Goal: Transaction & Acquisition: Book appointment/travel/reservation

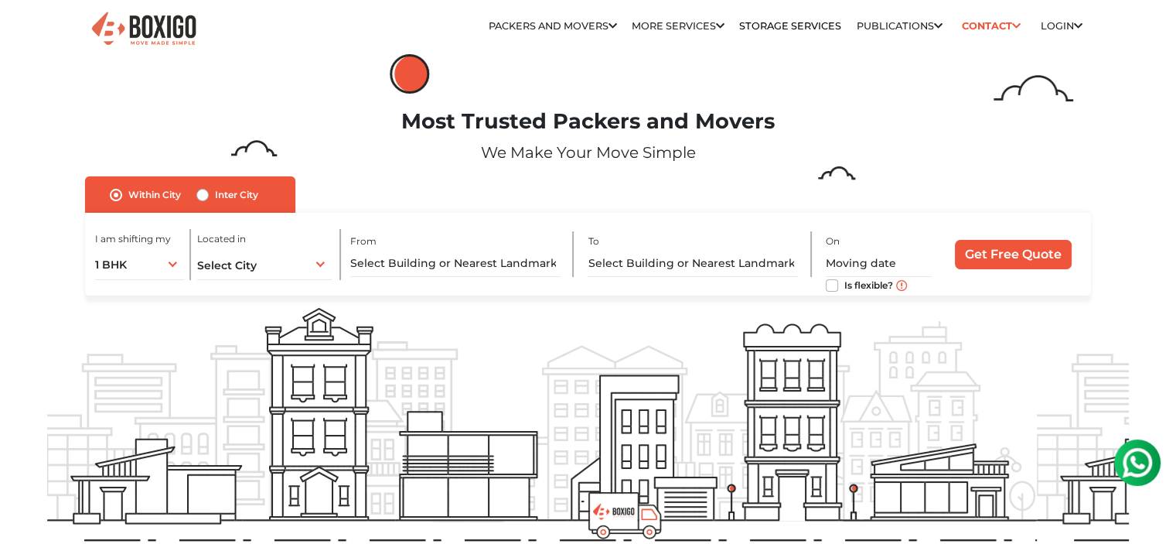
click at [212, 198] on div "Inter City" at bounding box center [227, 195] width 62 height 19
click at [215, 196] on label "Inter City" at bounding box center [236, 195] width 43 height 19
click at [204, 196] on input "Inter City" at bounding box center [202, 193] width 12 height 15
radio input "true"
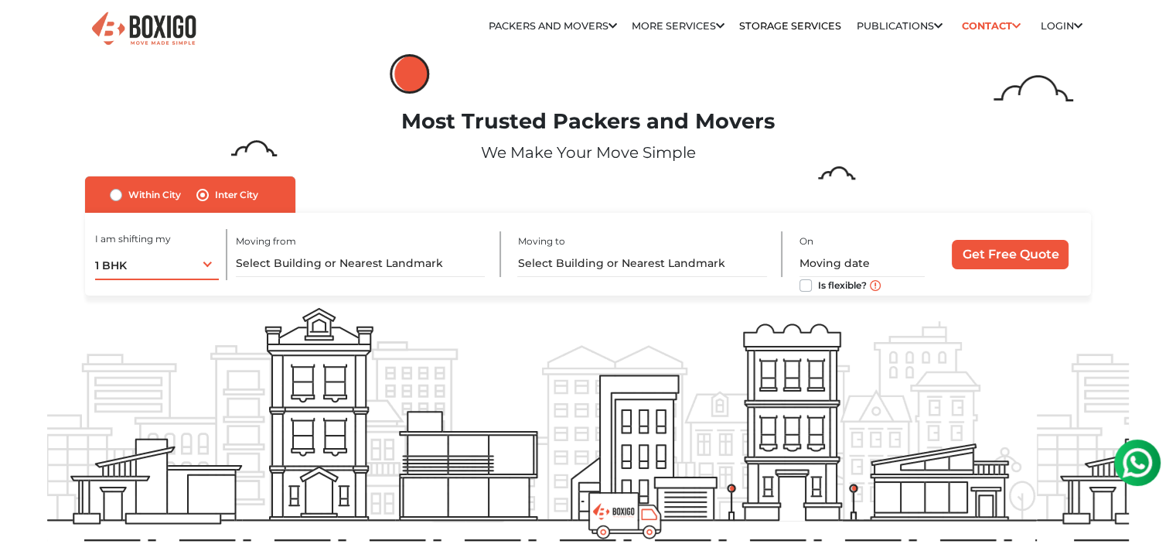
click at [177, 261] on div "1 BHK 1 BHK 2 BHK 3 BHK 3 + BHK FEW ITEMS" at bounding box center [157, 263] width 124 height 32
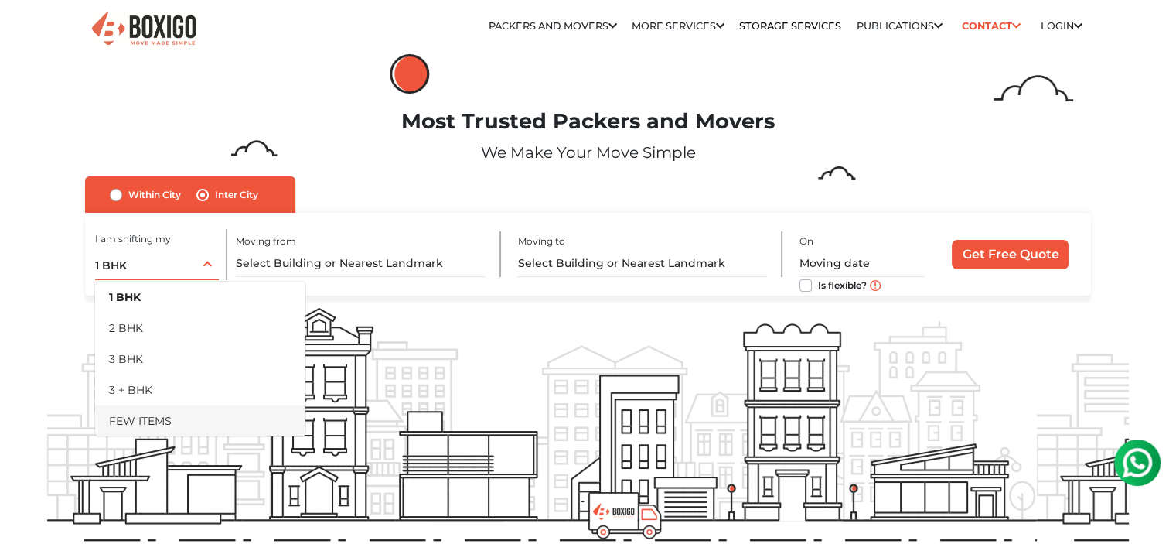
click at [184, 421] on li "FEW ITEMS" at bounding box center [200, 420] width 210 height 31
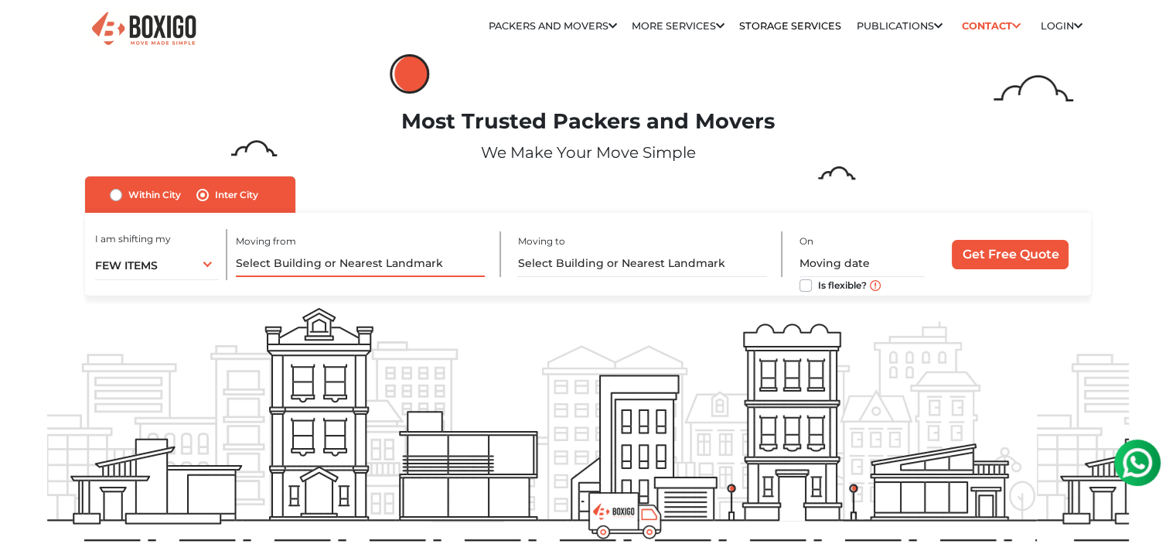
click at [384, 253] on input "text" at bounding box center [360, 263] width 249 height 27
paste input "[GEOGRAPHIC_DATA]"
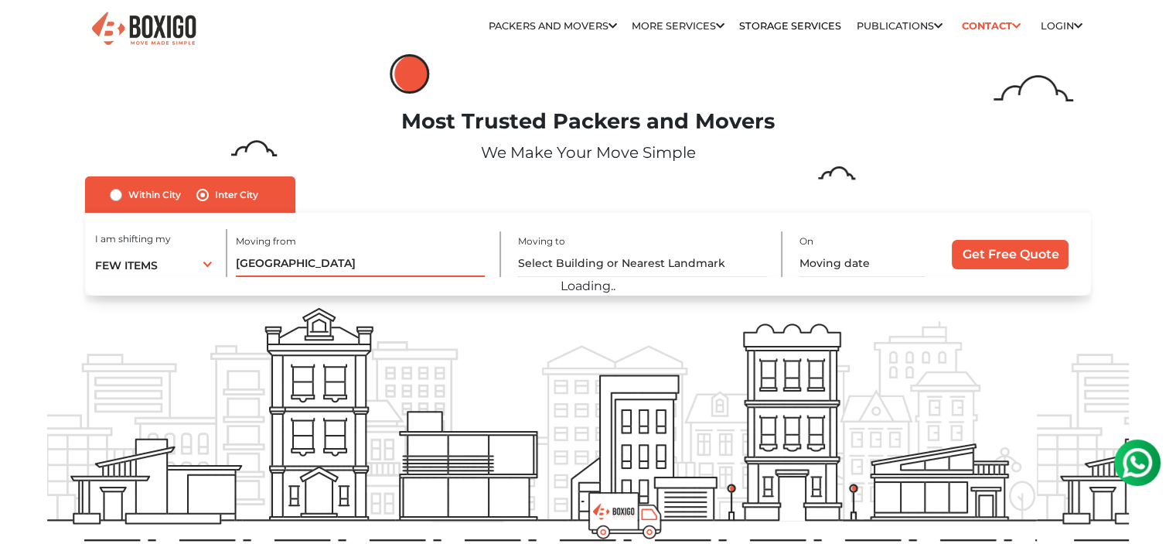
type input "[GEOGRAPHIC_DATA]"
click at [599, 268] on input "text" at bounding box center [641, 263] width 249 height 27
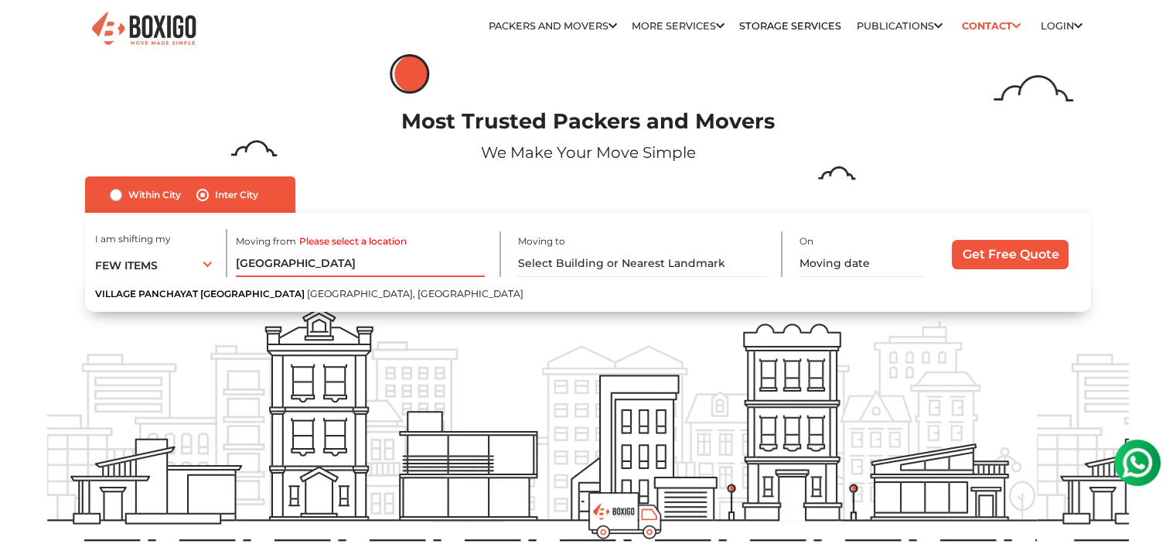
click at [433, 265] on input "[GEOGRAPHIC_DATA]" at bounding box center [360, 263] width 249 height 27
click at [572, 268] on input "text" at bounding box center [641, 263] width 249 height 27
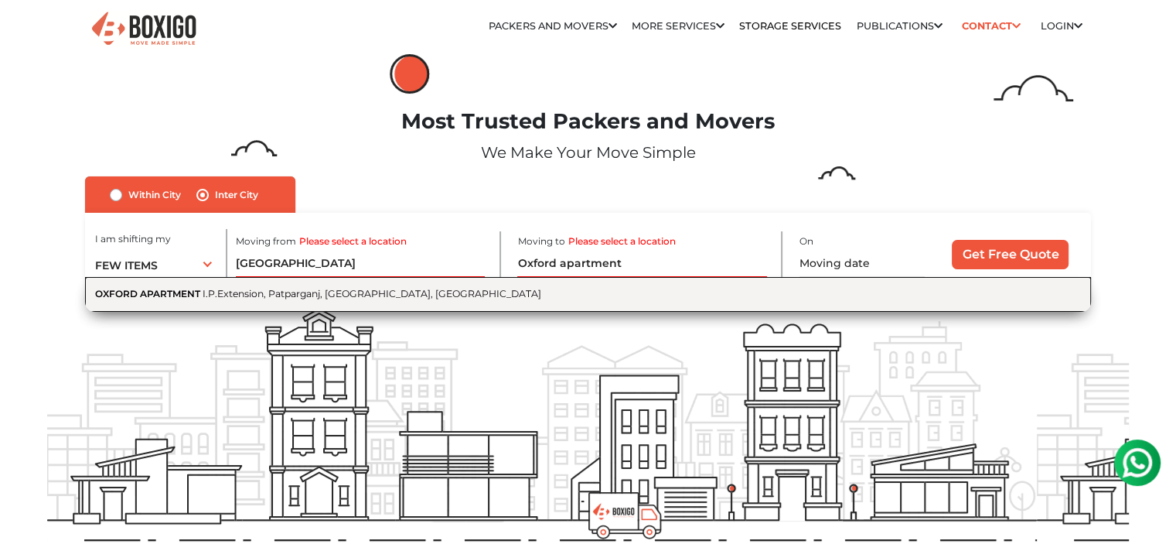
click at [399, 294] on span "I.P.Extension, Patparganj, [GEOGRAPHIC_DATA], [GEOGRAPHIC_DATA]" at bounding box center [372, 294] width 339 height 12
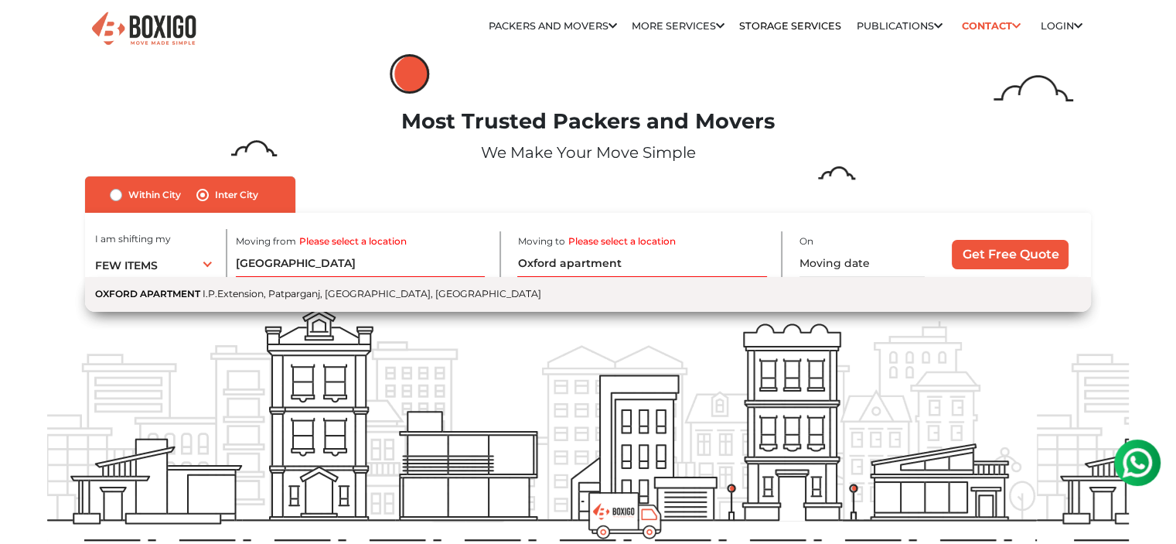
type input "OXFORD APARTMENT, I.P.Extension, [GEOGRAPHIC_DATA], [GEOGRAPHIC_DATA], [GEOGRAP…"
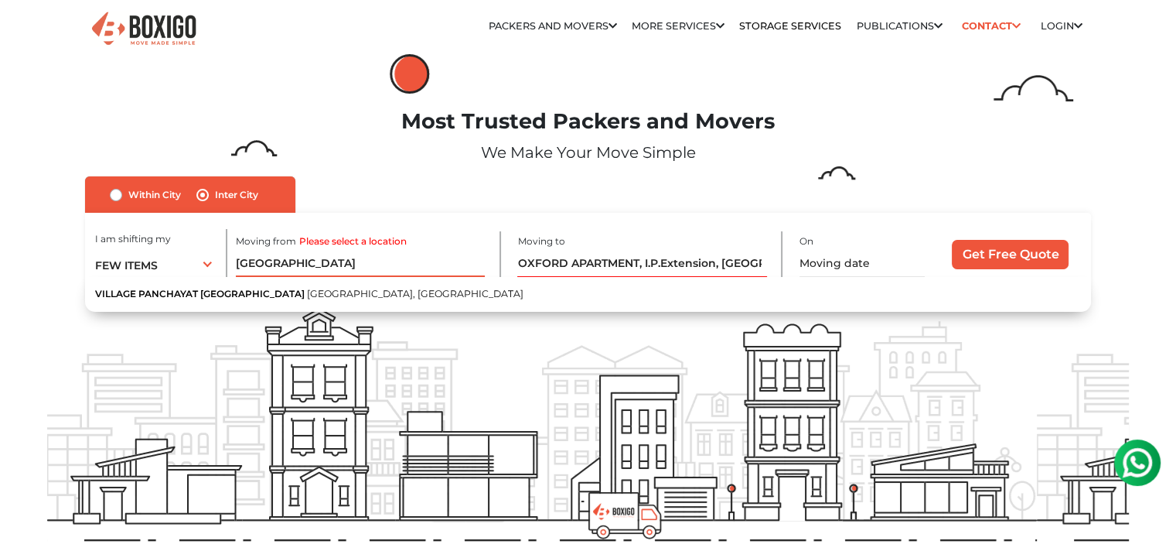
click at [297, 268] on input "[GEOGRAPHIC_DATA]" at bounding box center [360, 263] width 249 height 27
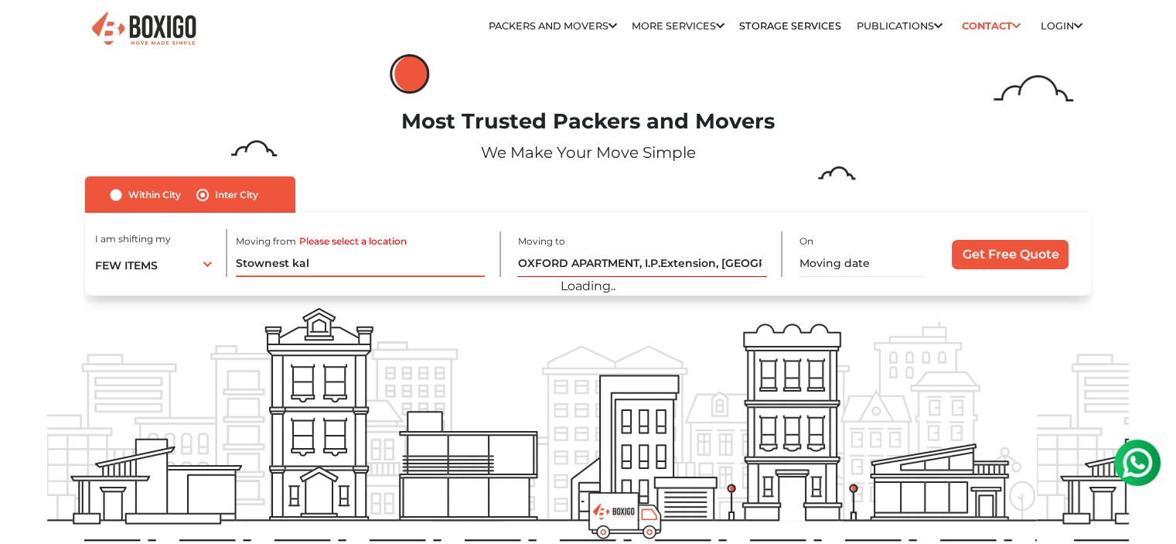
paste input "[GEOGRAPHIC_DATA]"
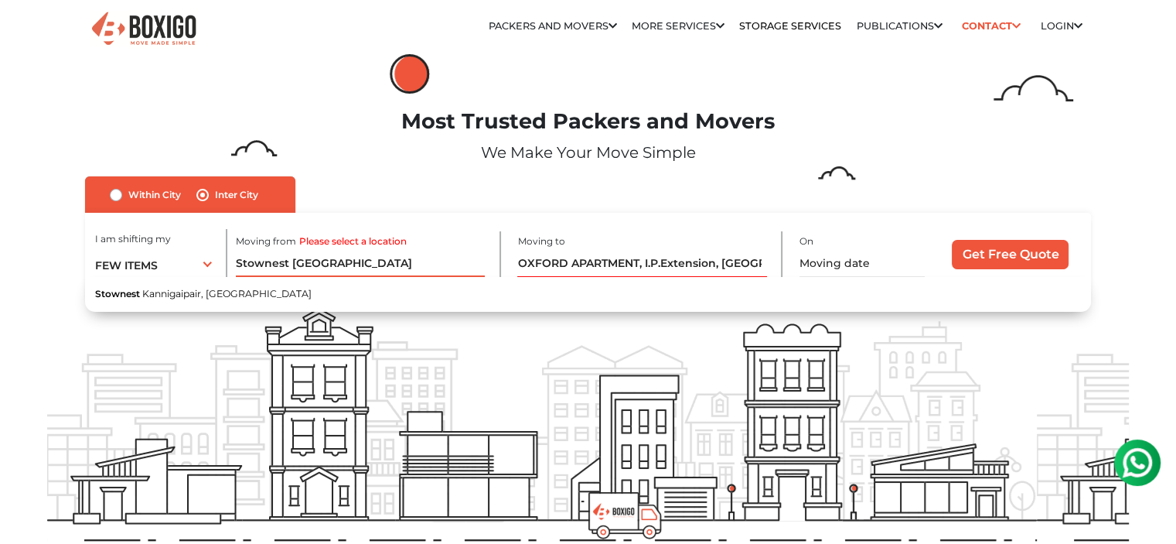
click at [430, 261] on input "Stownest [GEOGRAPHIC_DATA]" at bounding box center [360, 263] width 249 height 27
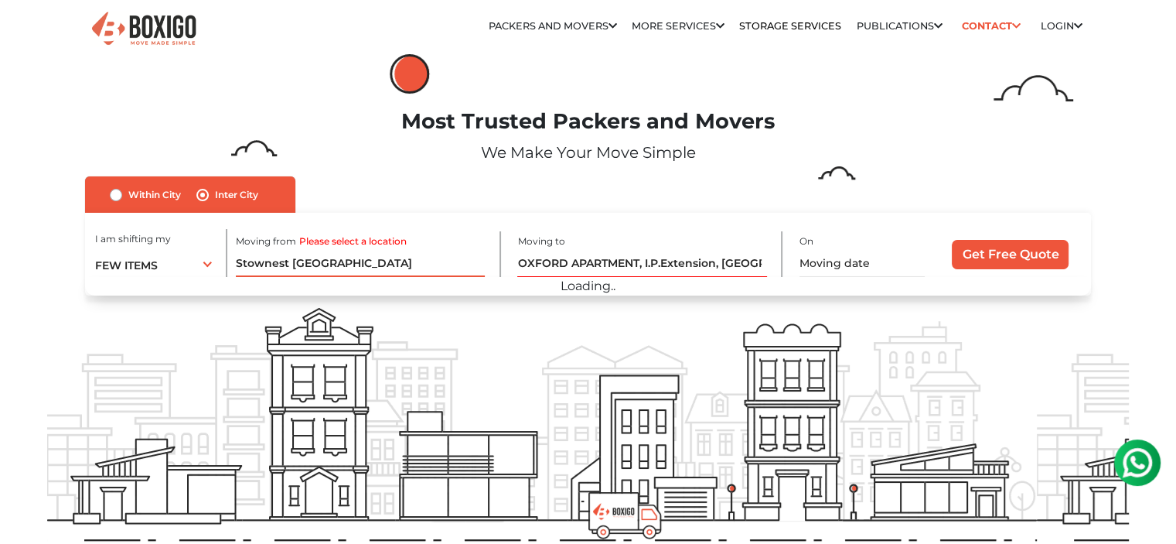
paste input "Thiruvallur"
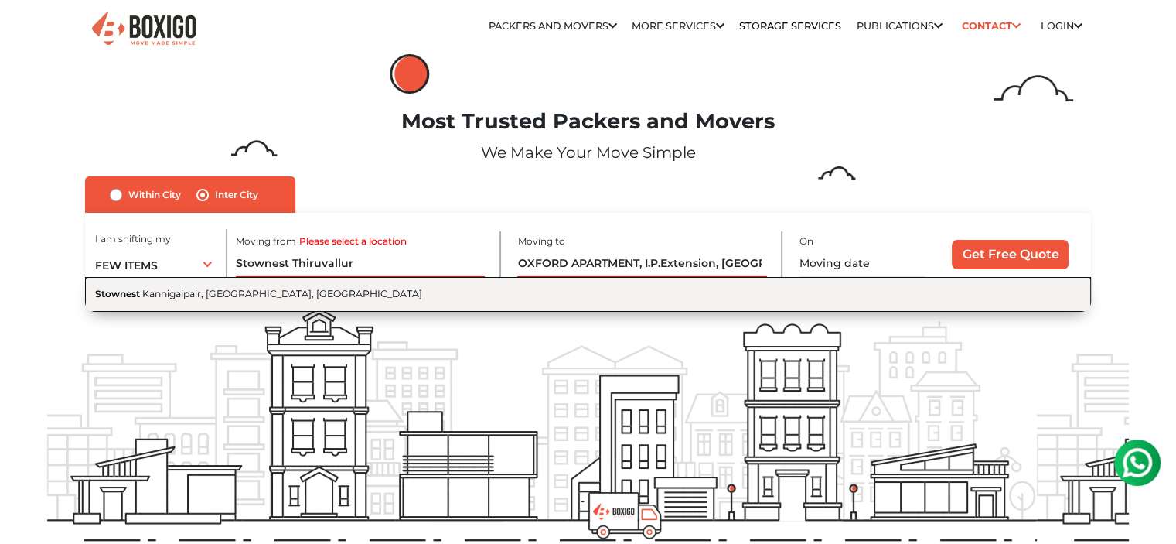
click at [331, 309] on button "Stownest Kannigaipair, [GEOGRAPHIC_DATA], [GEOGRAPHIC_DATA]" at bounding box center [588, 294] width 1006 height 35
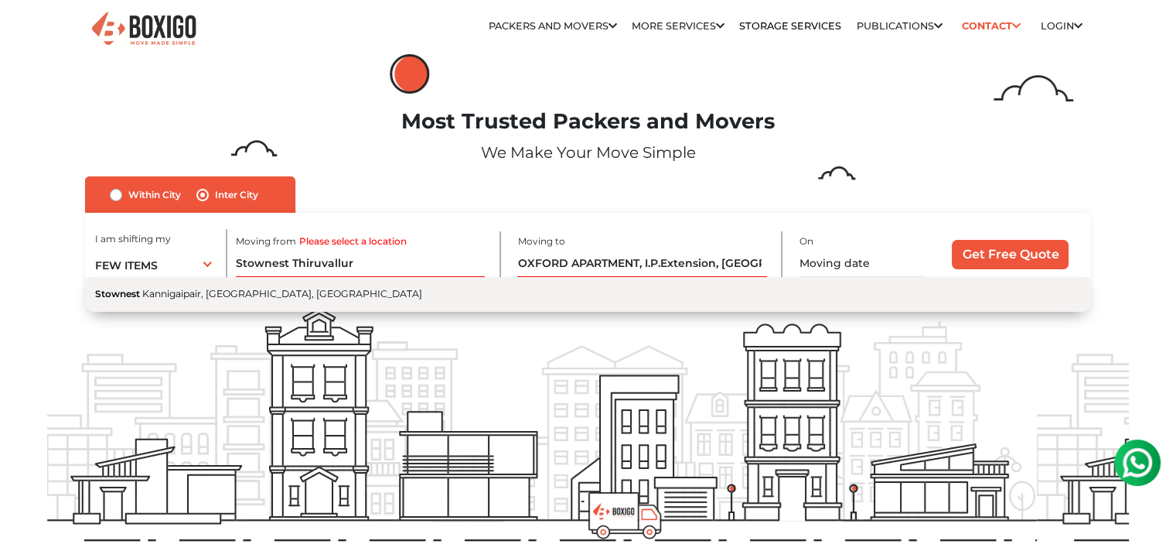
type input "Stownest, Kannigaipair, [GEOGRAPHIC_DATA], [GEOGRAPHIC_DATA]"
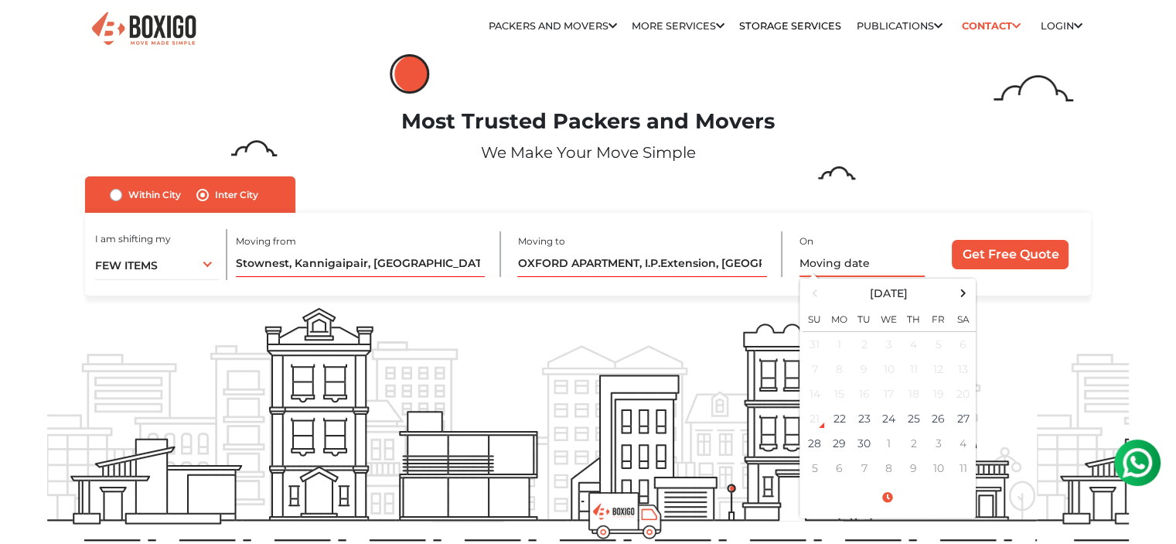
click at [826, 260] on input "text" at bounding box center [862, 263] width 125 height 27
click at [964, 421] on td "27" at bounding box center [963, 418] width 25 height 25
click at [845, 449] on td "29" at bounding box center [840, 443] width 25 height 25
type input "[DATE] 12:00 AM"
click at [1002, 257] on input "Get Free Quote" at bounding box center [1010, 254] width 117 height 29
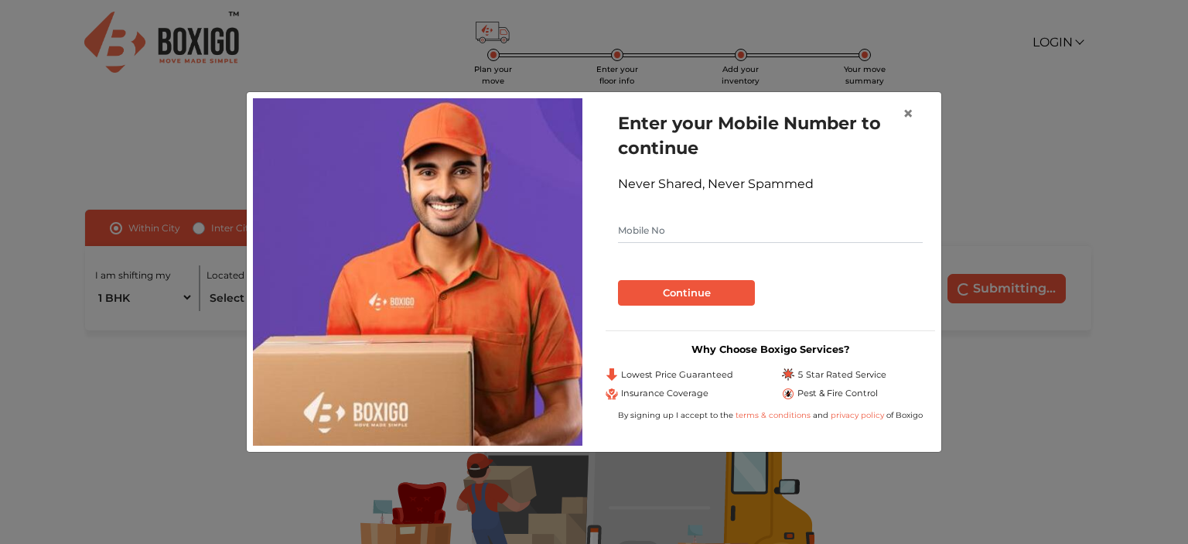
click at [796, 237] on input "text" at bounding box center [770, 230] width 305 height 25
type input "8375880280"
click at [702, 295] on button "Continue" at bounding box center [686, 293] width 137 height 26
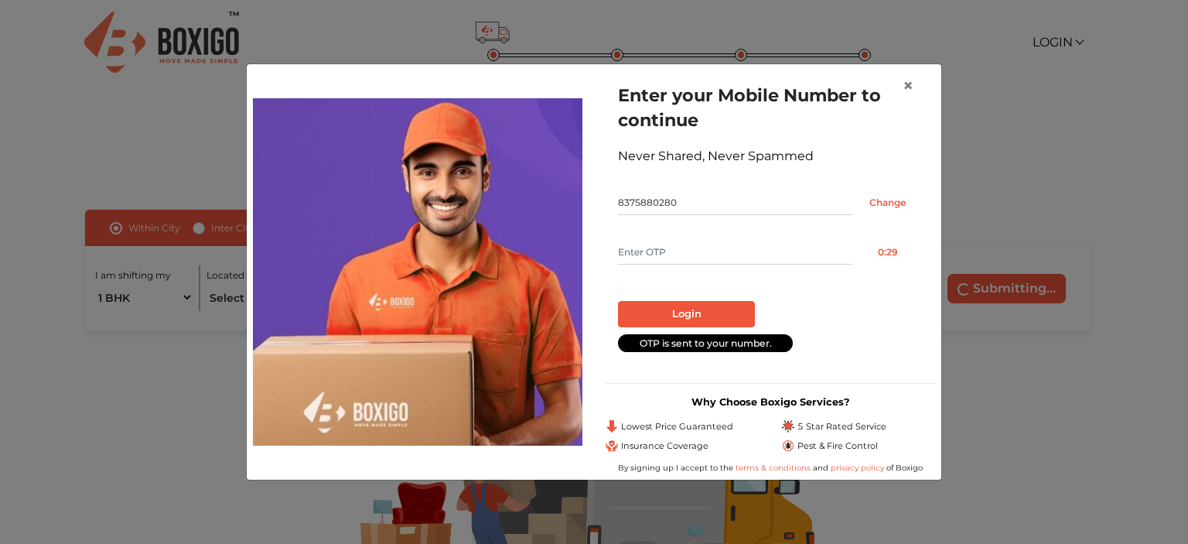
click at [690, 239] on form "Enter your Mobile Number to continue Never Shared, Never Spammed 8375880280 Cha…" at bounding box center [770, 217] width 305 height 268
click at [681, 251] on input "text" at bounding box center [735, 252] width 234 height 25
type input "6967"
click at [686, 309] on button "Login" at bounding box center [686, 314] width 137 height 26
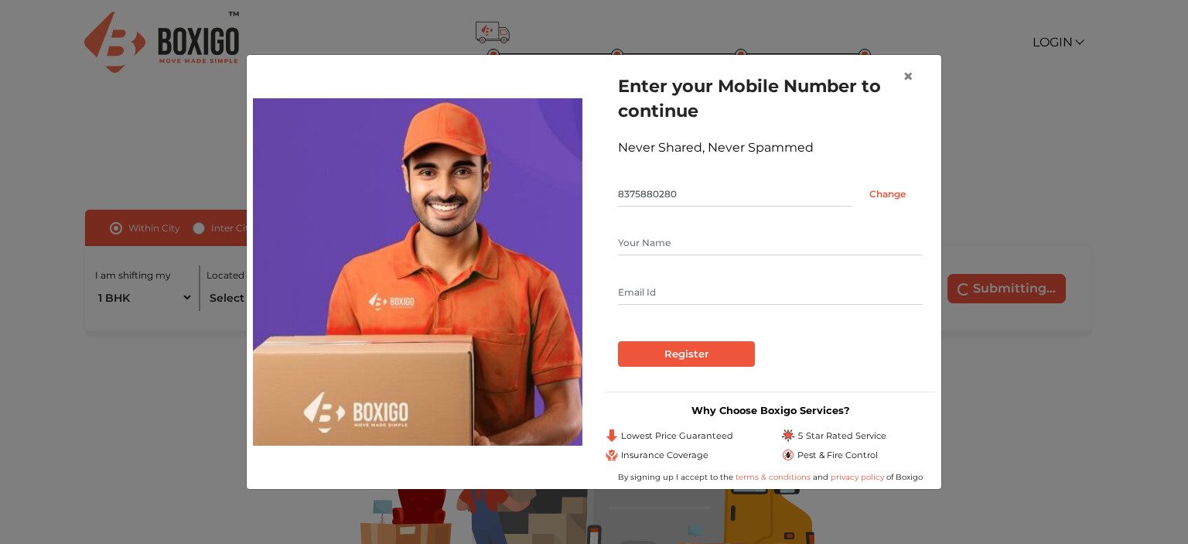
click at [684, 239] on input "text" at bounding box center [770, 242] width 305 height 25
type input "Aruna"
type input "workwitharuna@gmail.com"
click at [715, 366] on input "Register" at bounding box center [686, 354] width 137 height 26
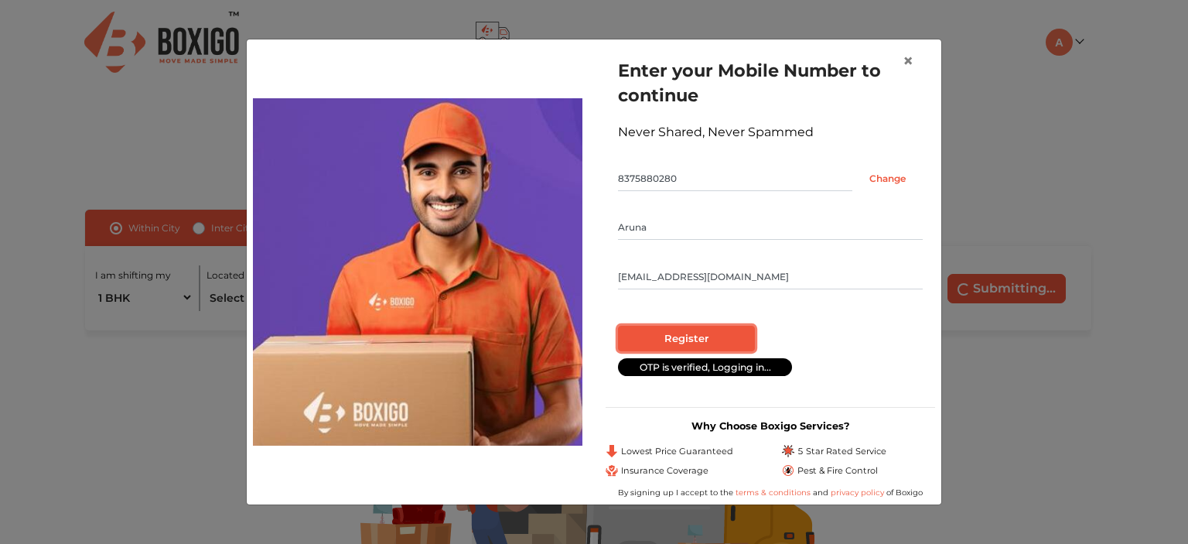
radio input "false"
radio input "true"
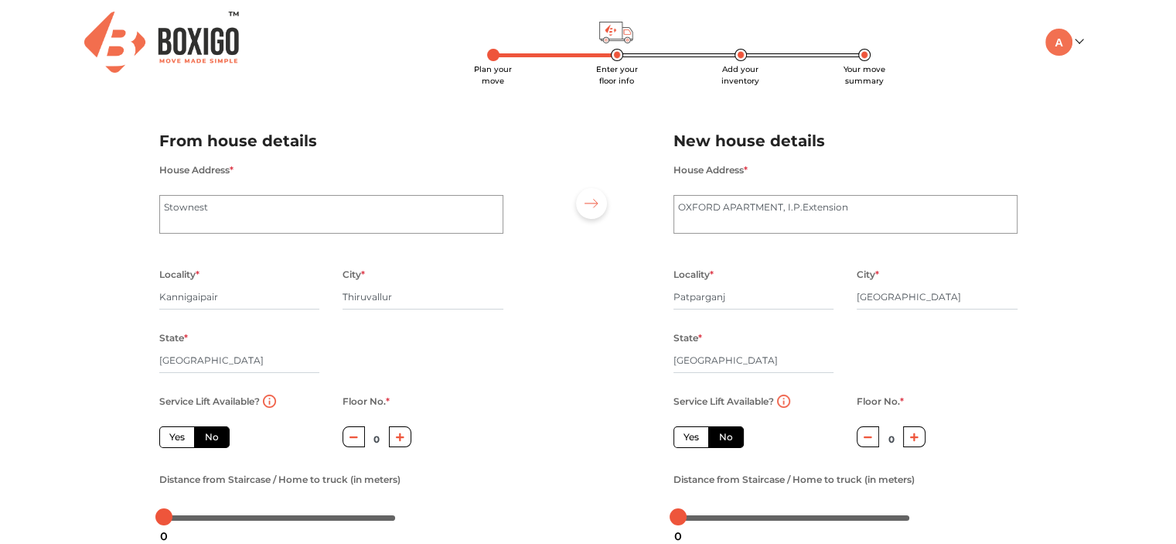
click at [503, 265] on div "City * Thiruvallur" at bounding box center [423, 295] width 184 height 63
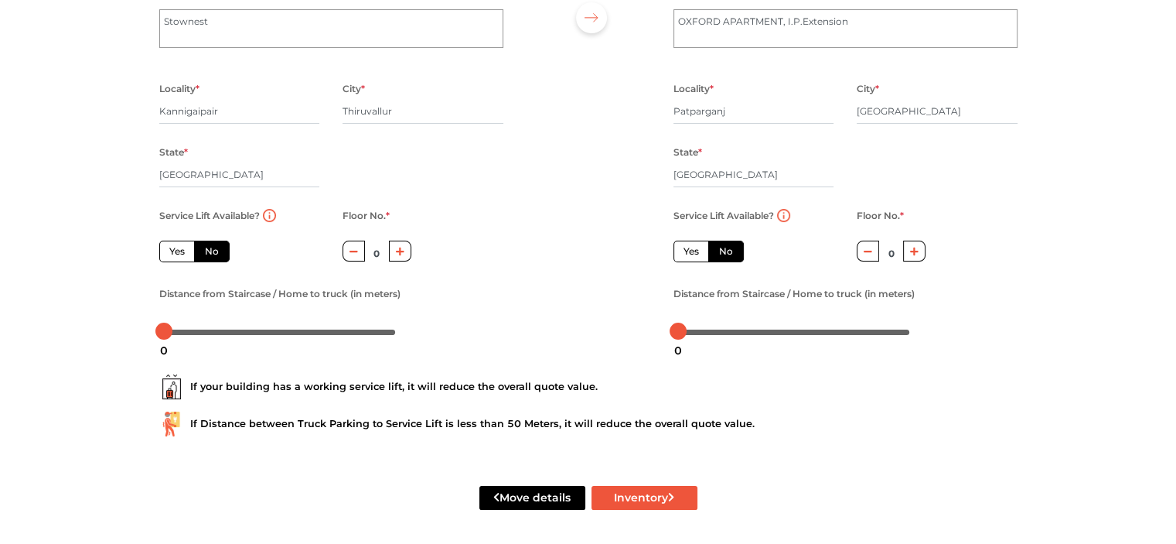
scroll to position [191, 0]
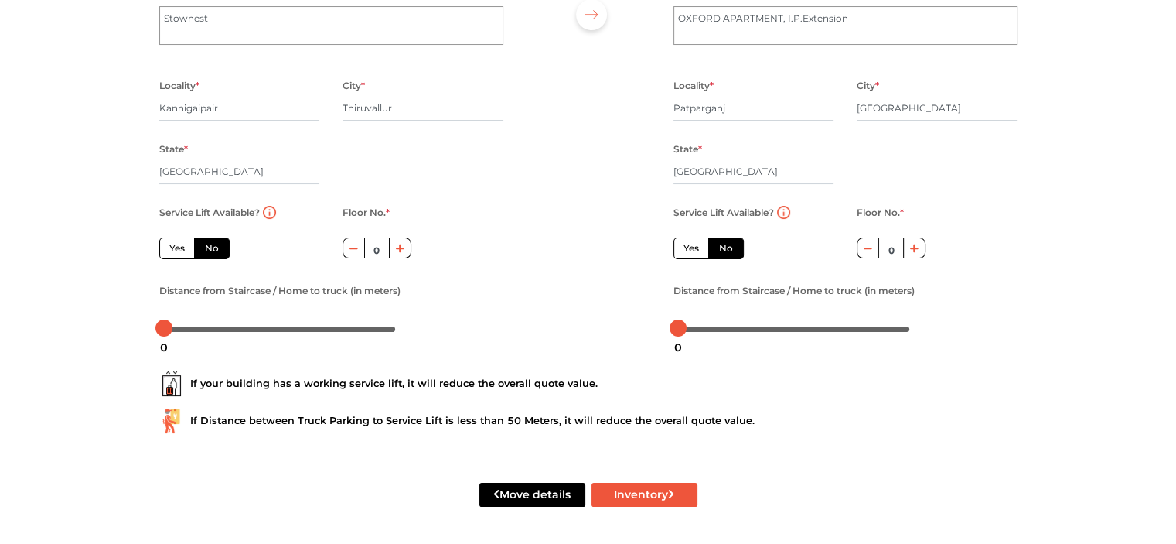
click at [174, 256] on label "Yes" at bounding box center [177, 248] width 36 height 22
click at [174, 251] on input "Yes" at bounding box center [174, 246] width 10 height 10
radio input "true"
click at [204, 252] on label "No" at bounding box center [212, 248] width 36 height 22
click at [205, 251] on input "No" at bounding box center [210, 246] width 10 height 10
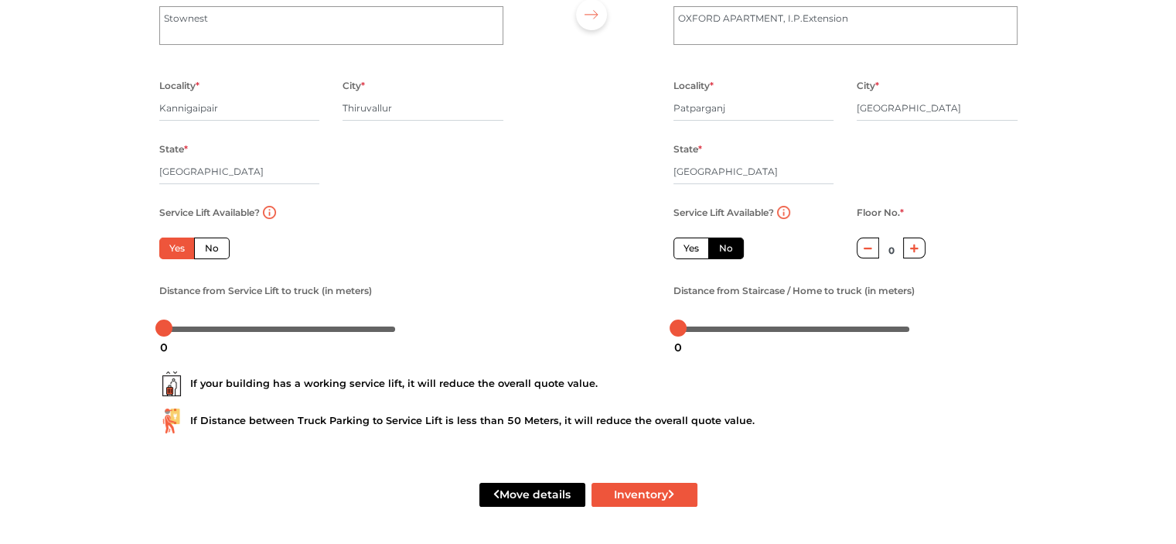
radio input "true"
click at [501, 243] on div "Service Lift Available? Yes No Floor No. * 0 Distance from Staircase / Home to …" at bounding box center [331, 272] width 367 height 138
click at [914, 251] on icon "button" at bounding box center [914, 248] width 9 height 9
type input "2"
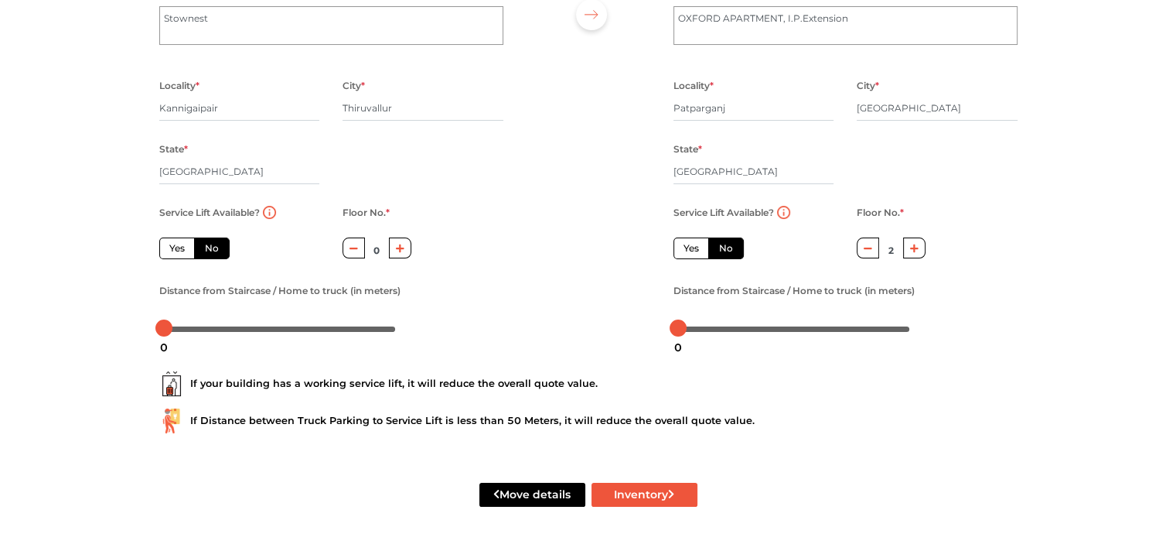
click at [978, 252] on div "Service Lift Available? Yes No Floor No. * 2 Distance from Staircase / Home to …" at bounding box center [845, 272] width 367 height 138
click at [590, 281] on div at bounding box center [588, 134] width 147 height 426
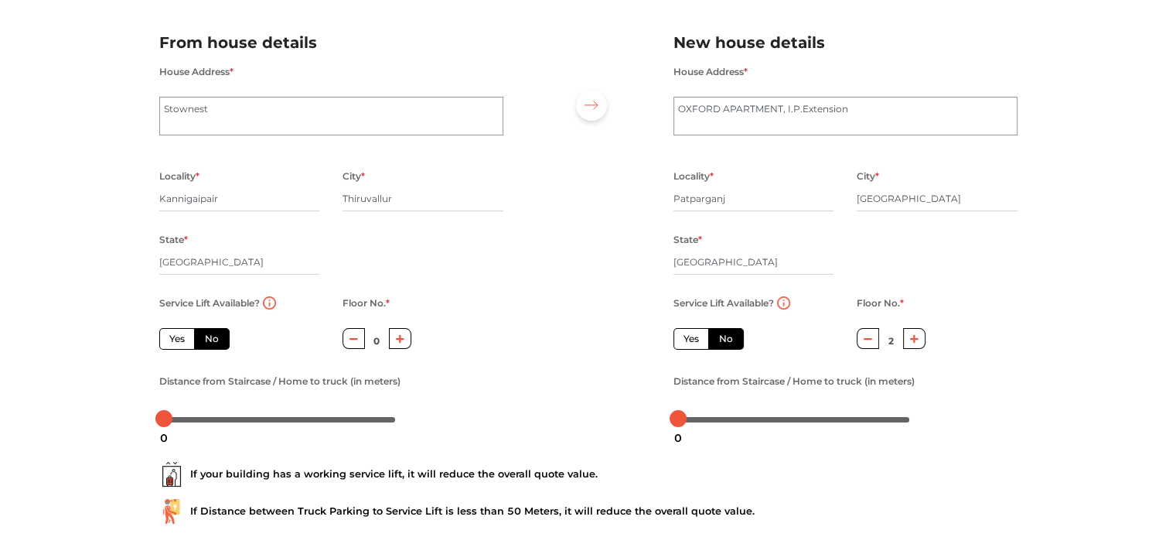
scroll to position [67, 0]
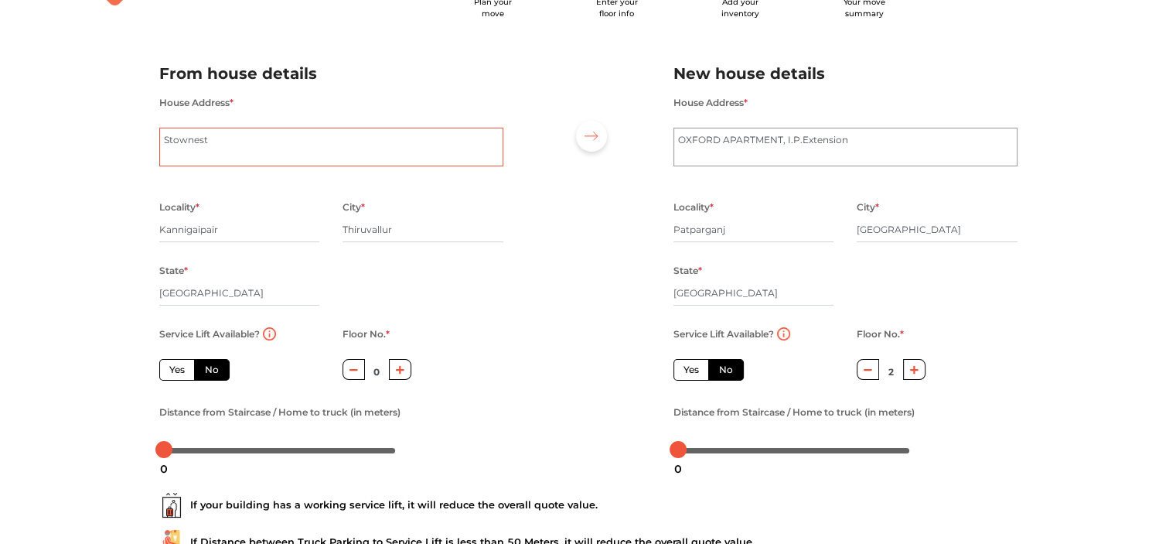
click at [400, 160] on textarea "Stownest" at bounding box center [331, 147] width 344 height 39
paste textarea "Nest Warehouse No.90, Kannigaiper Village uthukottai (Taluk), Thiruvallur (Dist…"
click at [247, 168] on div "House Address * Stownest" at bounding box center [331, 139] width 344 height 92
click at [346, 145] on textarea "Stownest" at bounding box center [331, 147] width 344 height 39
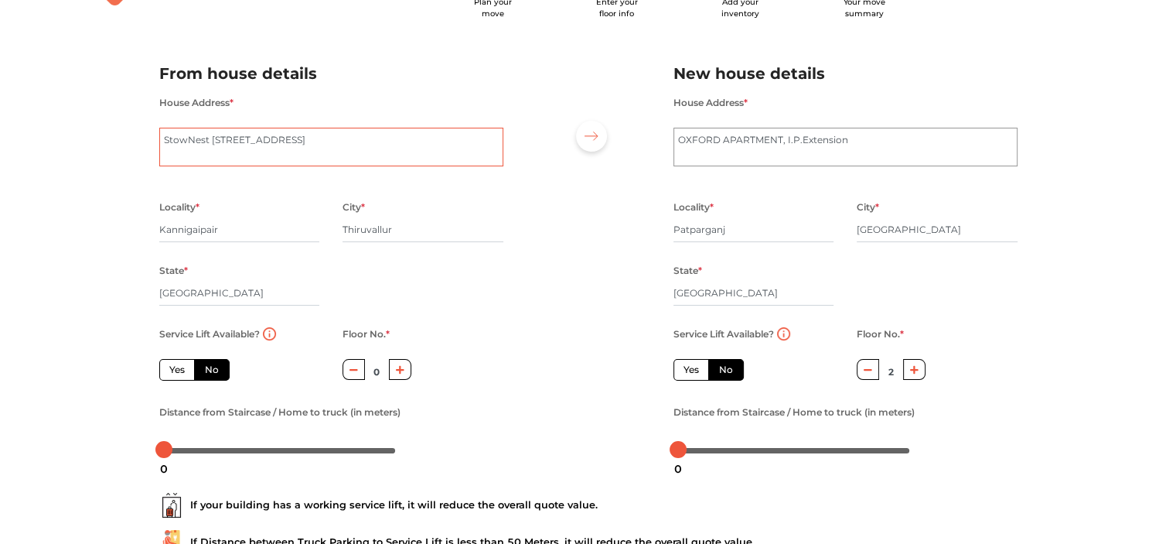
scroll to position [0, 0]
type textarea "StowNest Warehouse No.90, Kannigaiper Village uthukottai (Taluk), Pin code 6011…"
click at [544, 336] on div at bounding box center [588, 256] width 147 height 426
click at [868, 142] on textarea "OXFORD APARTMENT, I.P.Extension" at bounding box center [846, 147] width 344 height 39
type textarea "G-54, Oxford Apartments, I.P.Extension, Mother diary road, Patpargaj"
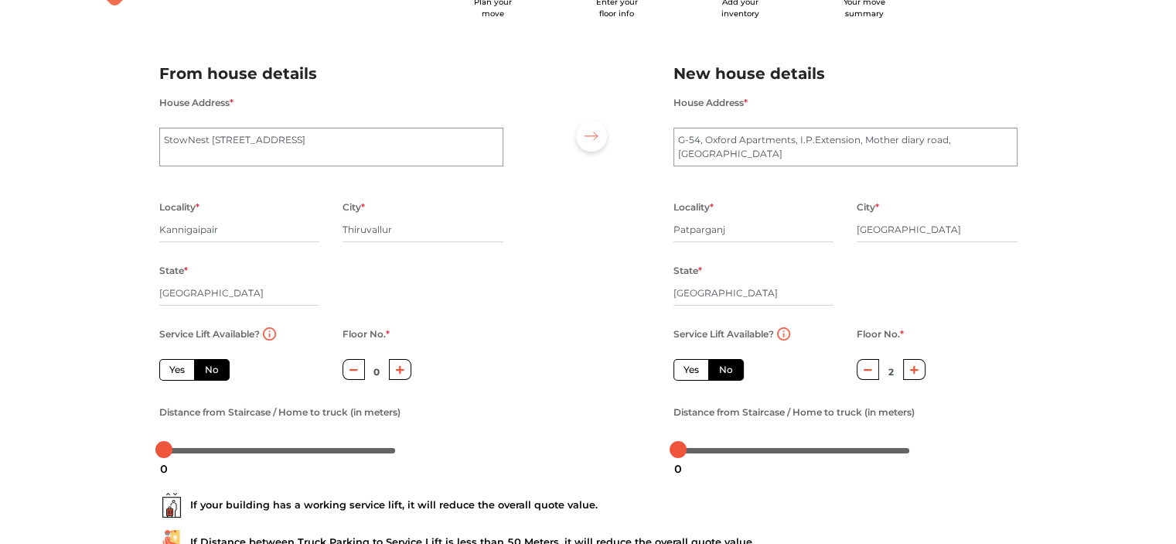
click at [1024, 301] on div "Locality * Patparganj City * New Delhi State * Delhi Pincode *" at bounding box center [845, 260] width 367 height 127
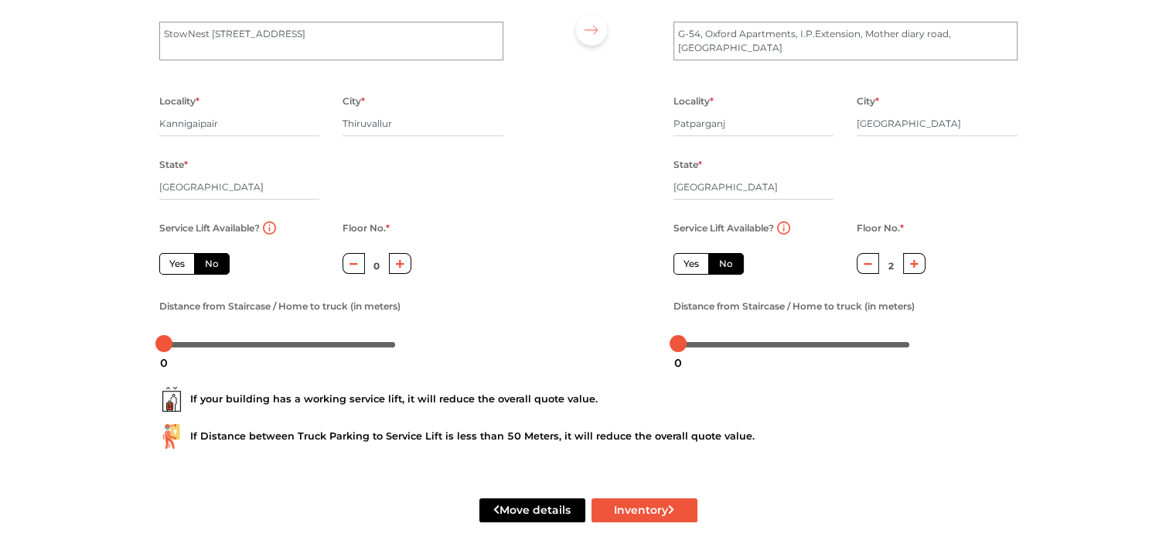
scroll to position [191, 0]
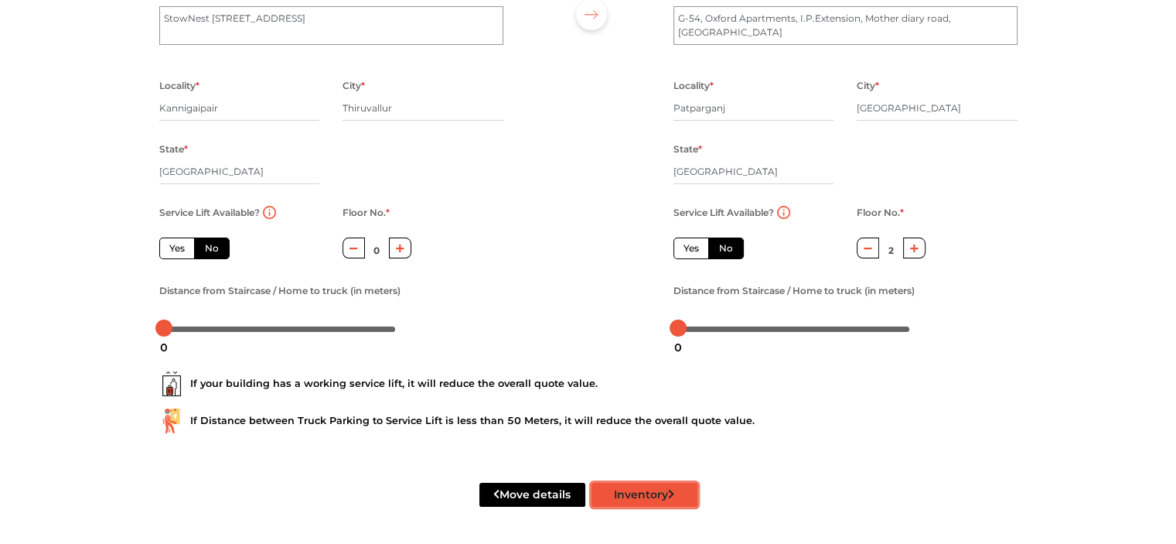
click at [655, 501] on button "Inventory" at bounding box center [645, 495] width 106 height 24
click at [681, 401] on div "If your building has a working service lift, it will reduce the overall quote v…" at bounding box center [589, 395] width 882 height 99
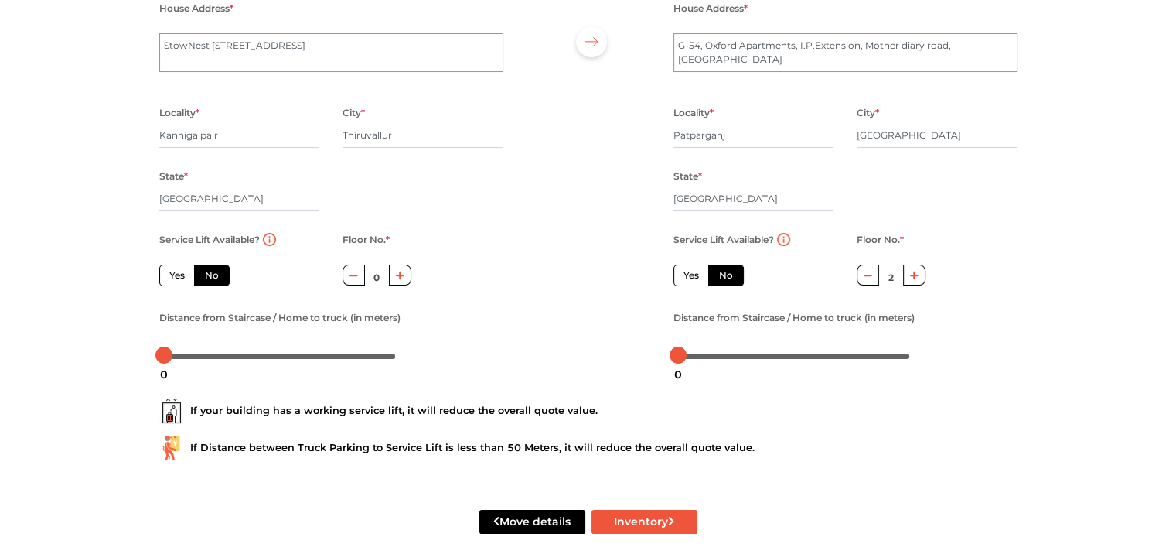
scroll to position [160, 0]
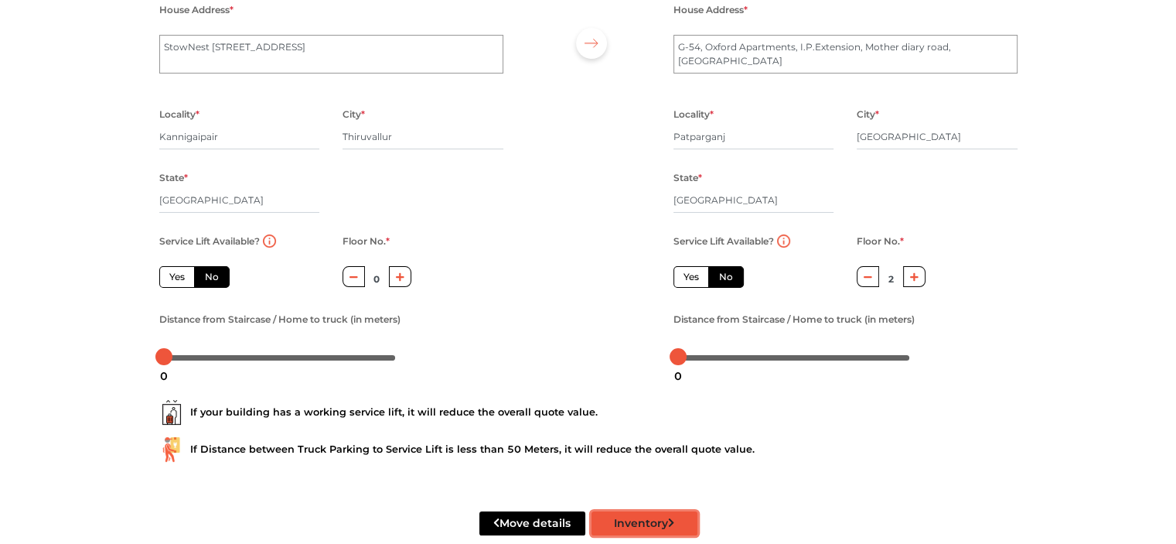
click at [654, 524] on button "Inventory" at bounding box center [645, 523] width 106 height 24
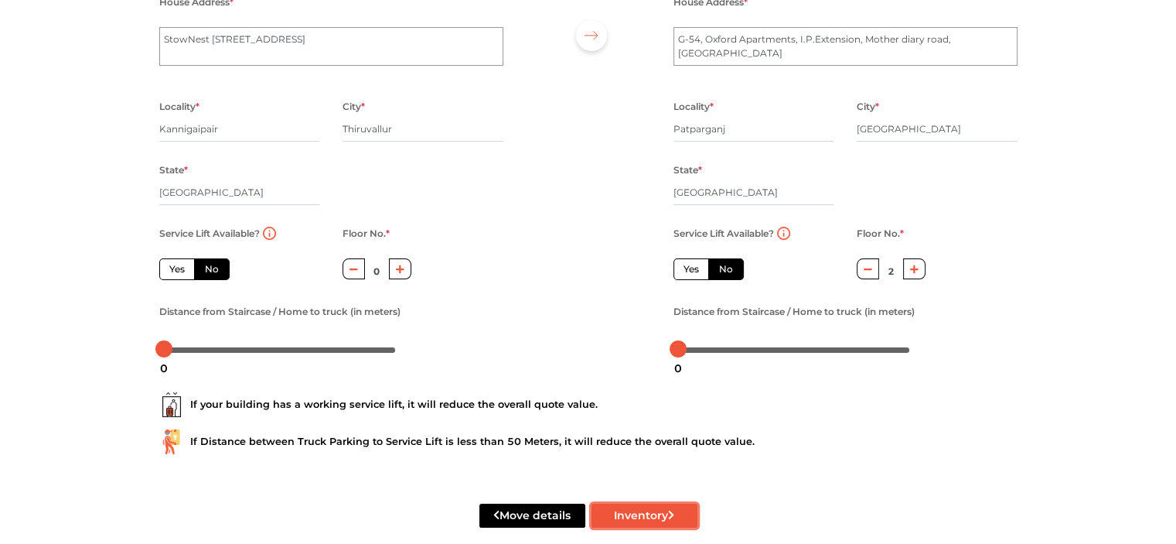
scroll to position [191, 0]
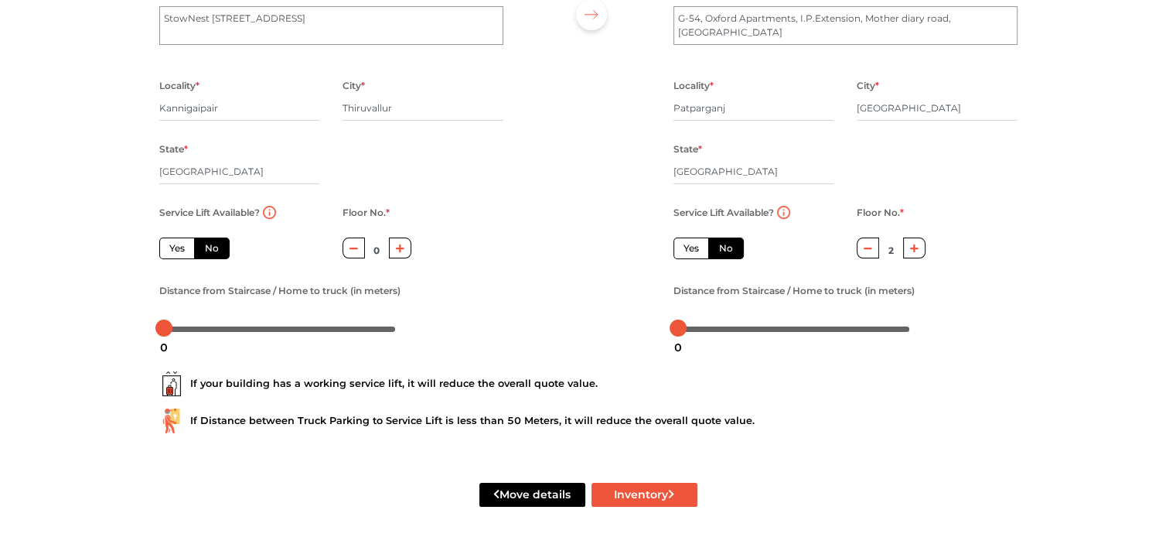
click at [932, 379] on div "If your building has a working service lift, it will reduce the overall quote v…" at bounding box center [588, 383] width 858 height 25
click at [674, 494] on icon "submit" at bounding box center [670, 494] width 5 height 9
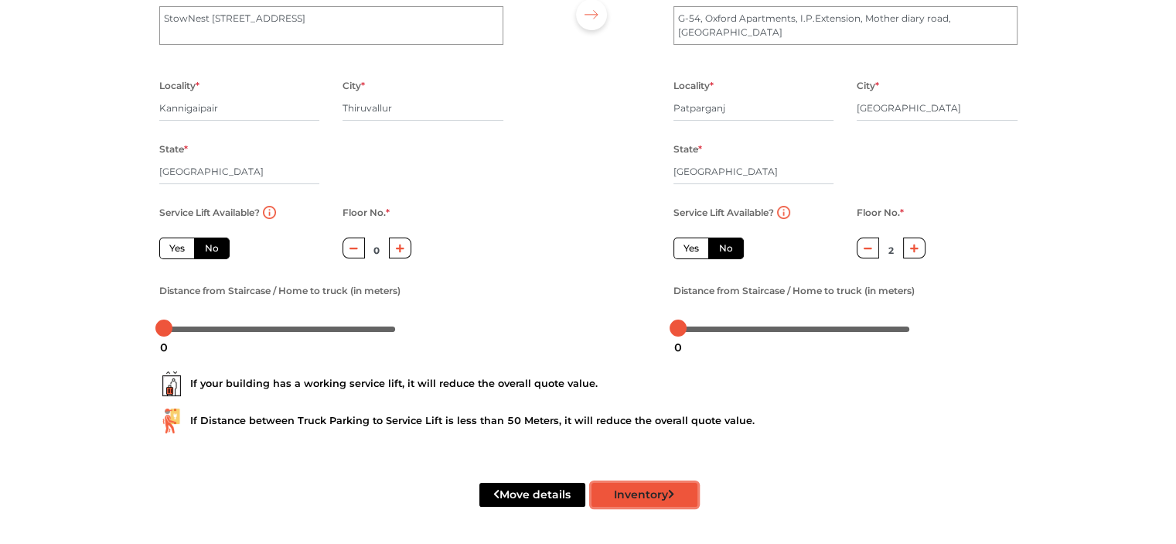
click at [674, 494] on icon "submit" at bounding box center [670, 494] width 5 height 9
click at [552, 343] on div at bounding box center [588, 134] width 147 height 426
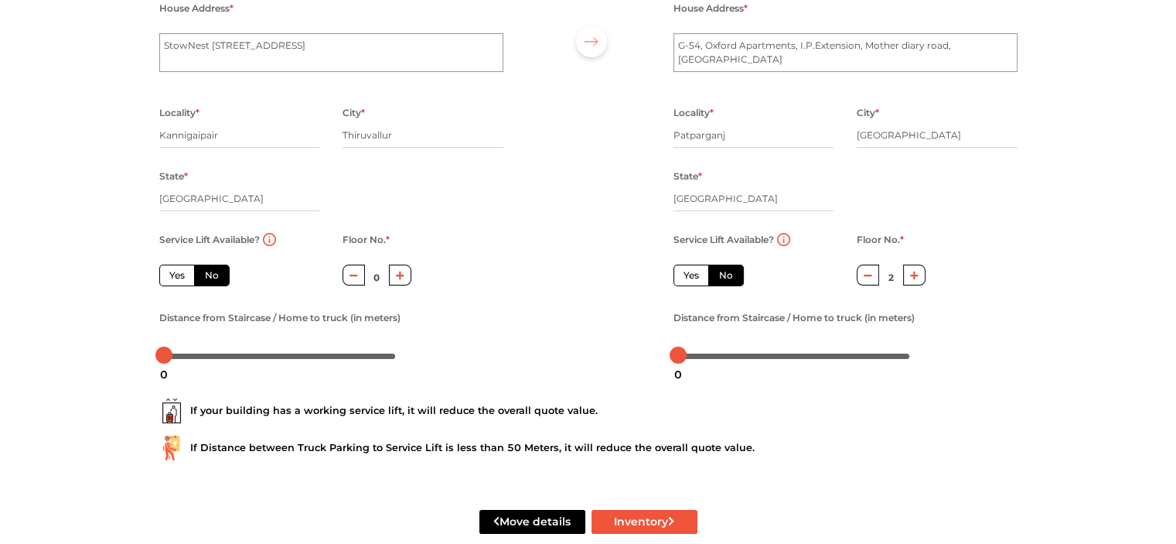
scroll to position [160, 0]
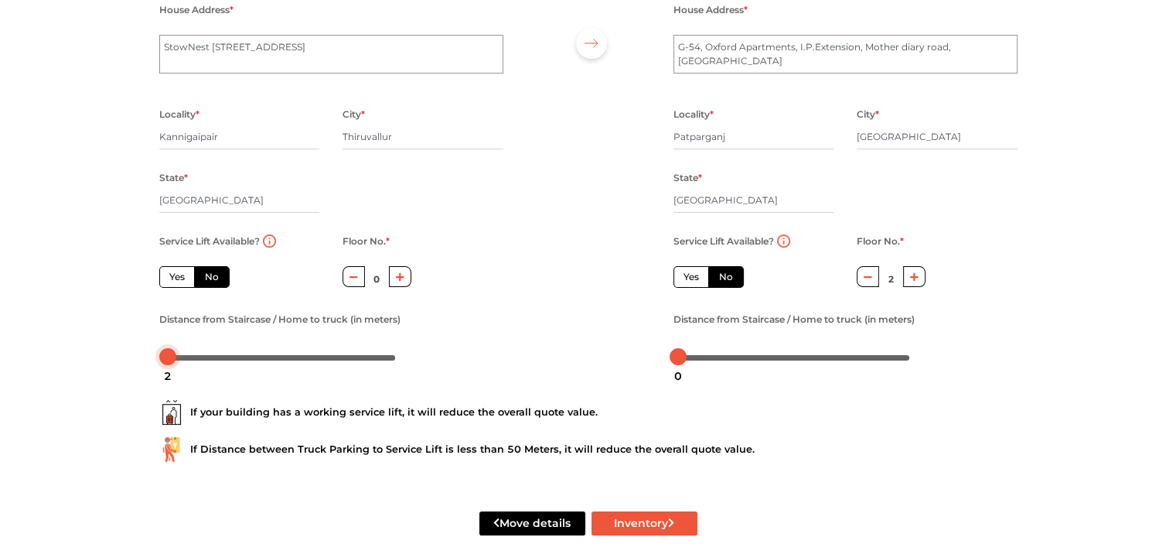
click at [166, 357] on div at bounding box center [167, 356] width 17 height 17
click at [171, 359] on div at bounding box center [167, 356] width 17 height 17
click at [166, 357] on div at bounding box center [165, 356] width 17 height 17
click at [681, 361] on div at bounding box center [679, 356] width 17 height 17
click at [650, 524] on button "Inventory" at bounding box center [645, 523] width 106 height 24
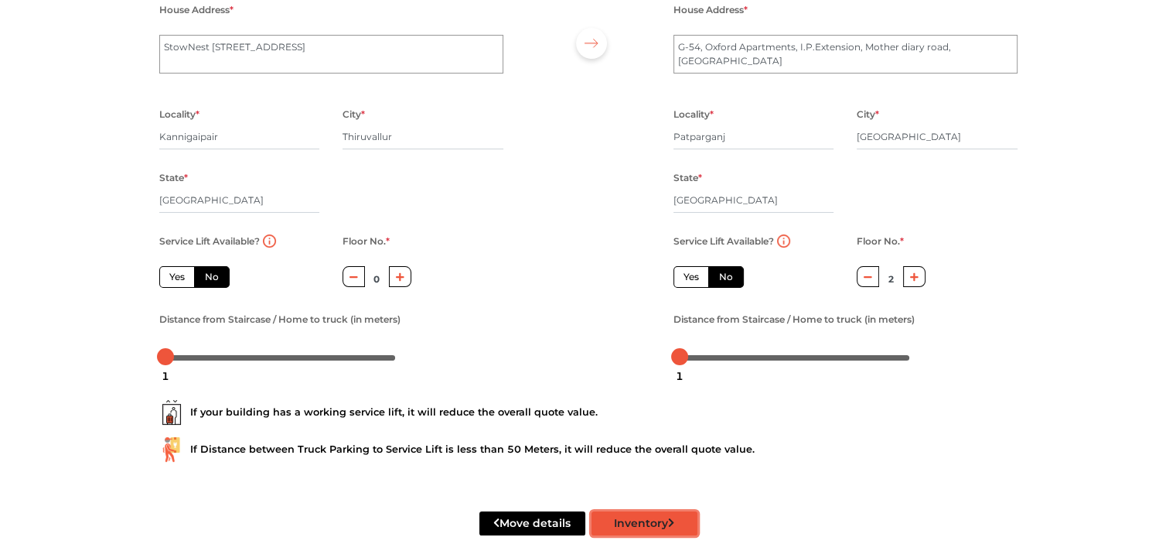
radio input "true"
click at [866, 473] on div "If your building has a working service lift, it will reduce the overall quote v…" at bounding box center [589, 424] width 882 height 99
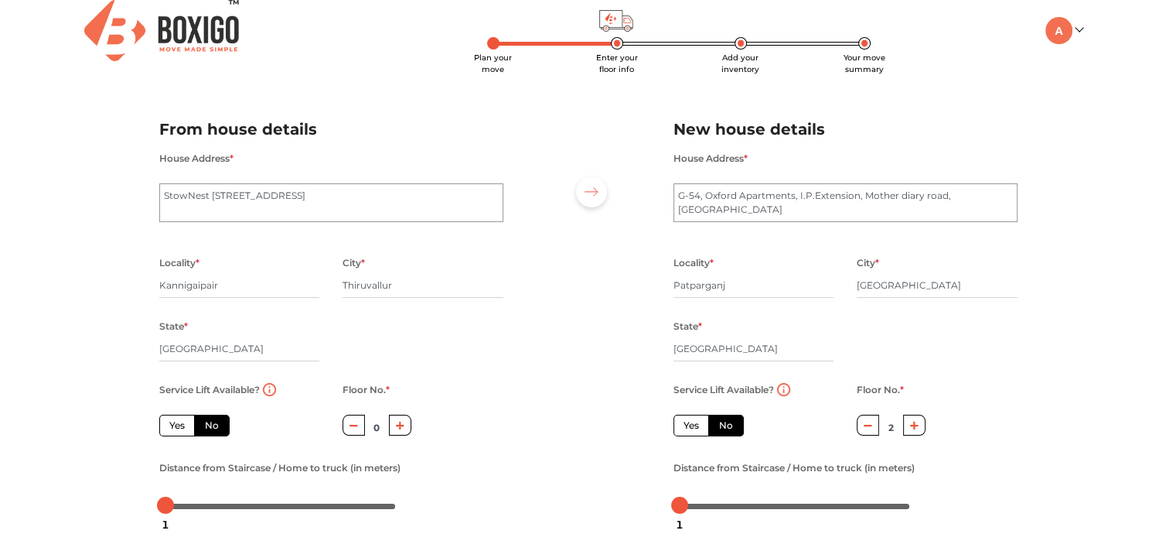
scroll to position [0, 0]
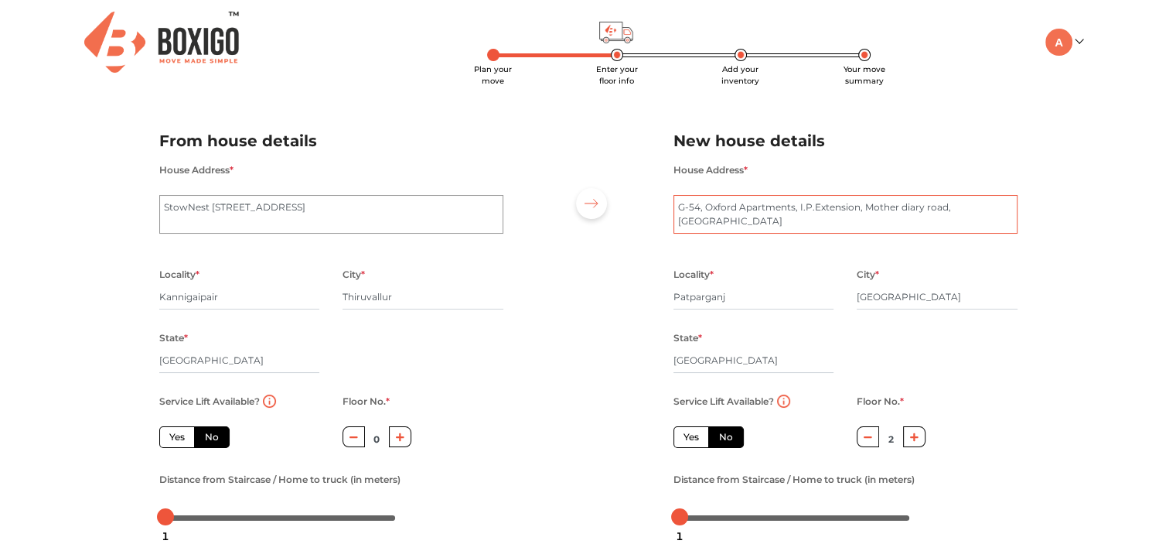
click at [974, 205] on textarea "G-54, Oxford Apartments, I.P.Extension, Mother diary road, Patpargaj" at bounding box center [846, 214] width 344 height 39
type textarea "G-54, Oxford Apartments, I.P.Extension, Mother diary road"
click at [1052, 200] on div "Plan your move Enter your floor info Add your inventory Your move summary My Mo…" at bounding box center [588, 366] width 1176 height 732
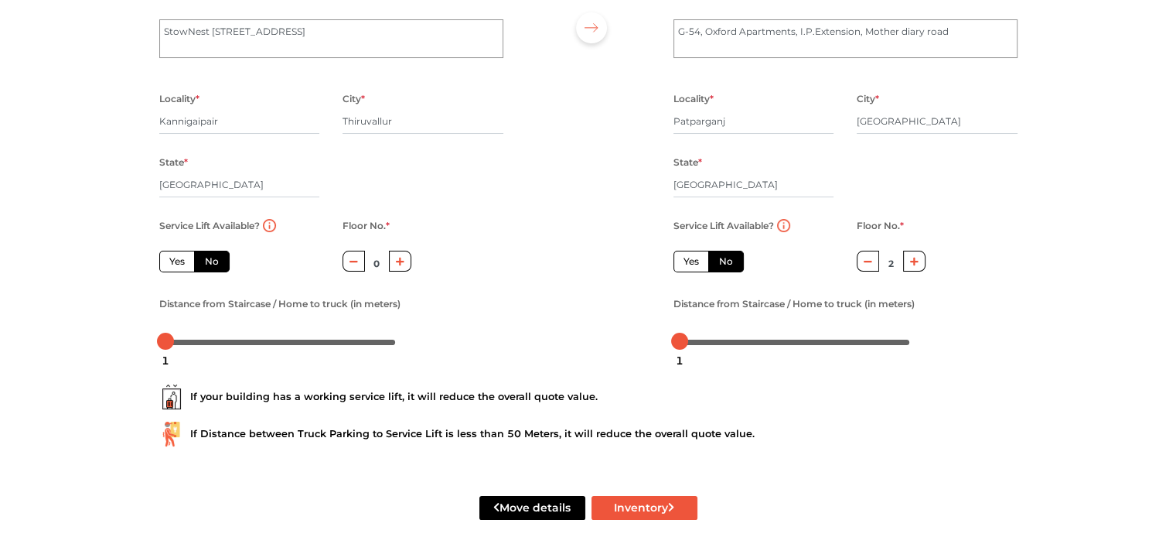
scroll to position [191, 0]
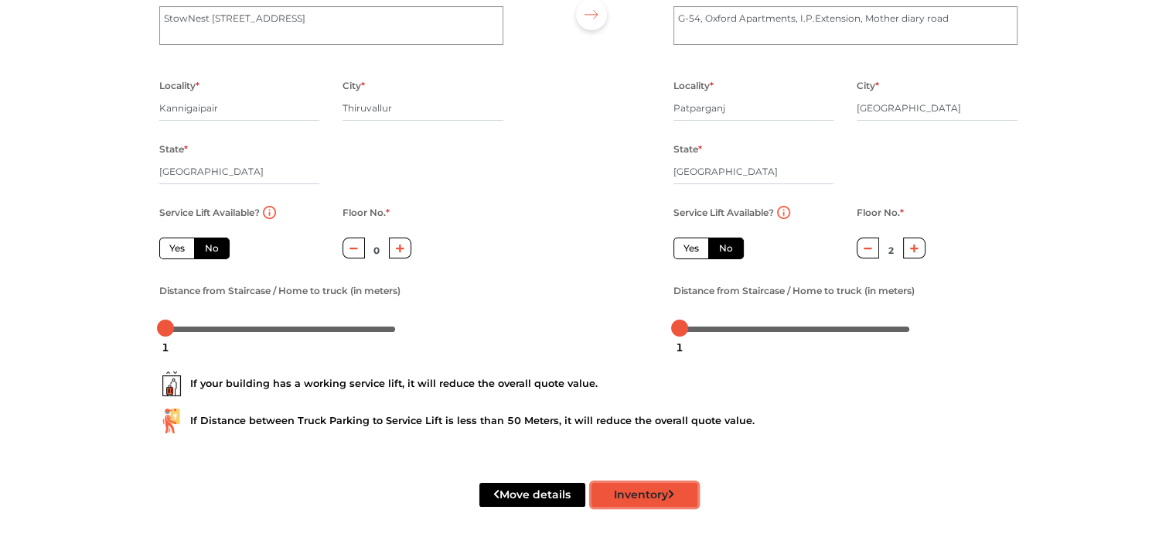
click at [645, 489] on button "Inventory" at bounding box center [645, 495] width 106 height 24
radio input "true"
click at [167, 244] on label "Yes" at bounding box center [177, 248] width 36 height 22
click at [169, 244] on input "Yes" at bounding box center [174, 246] width 10 height 10
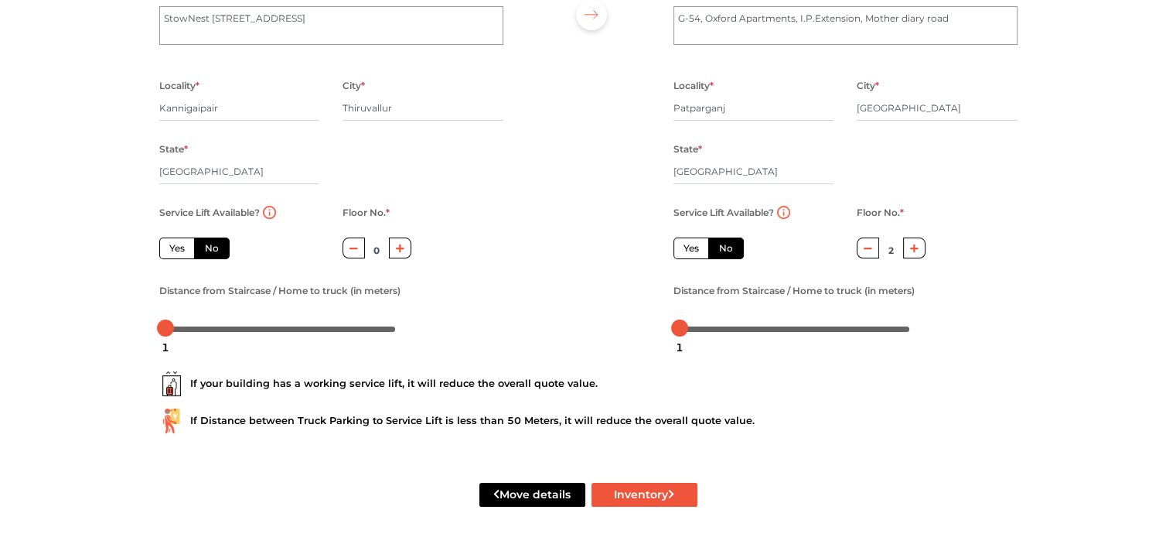
radio input "true"
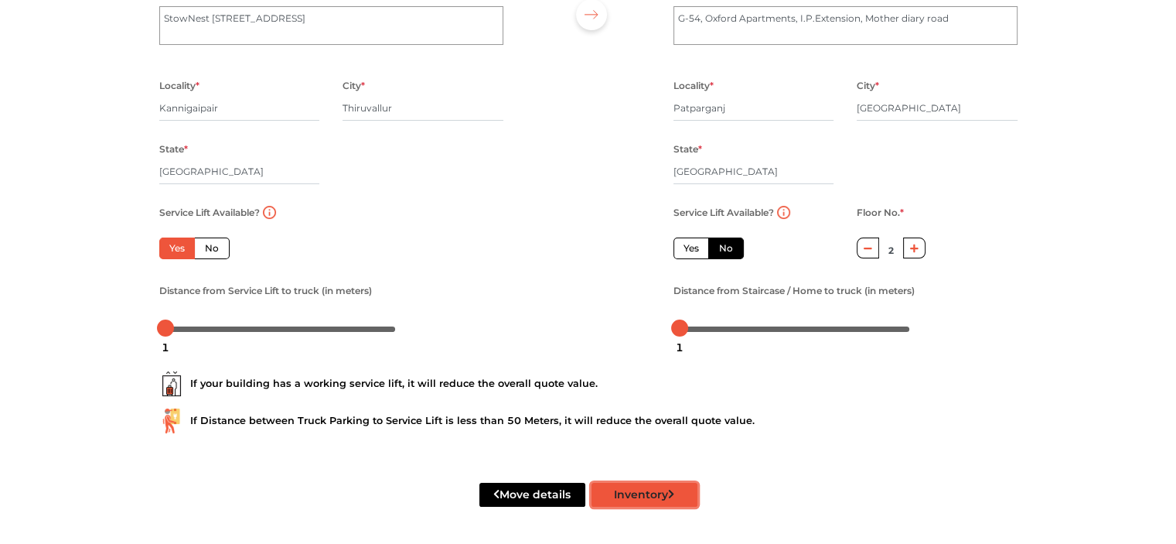
click at [613, 492] on button "Inventory" at bounding box center [645, 495] width 106 height 24
click at [937, 423] on div "If Distance between Truck Parking to Service Lift is less than 50 Meters, it wi…" at bounding box center [588, 420] width 858 height 25
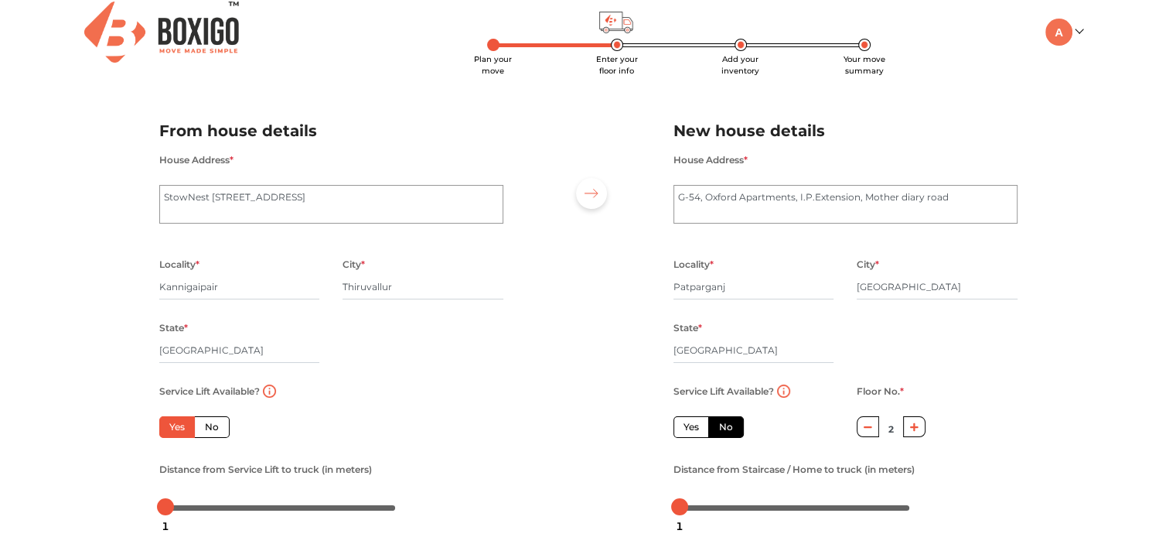
scroll to position [0, 0]
